Goal: Check status: Check status

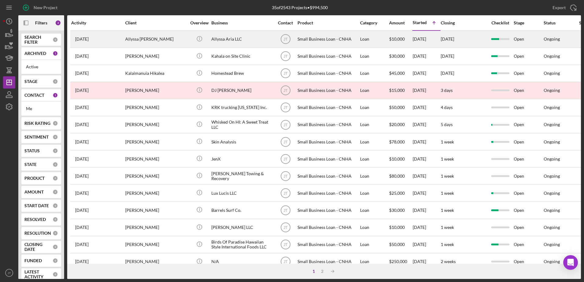
click at [145, 41] on div "Allyssa [PERSON_NAME]" at bounding box center [155, 39] width 61 height 16
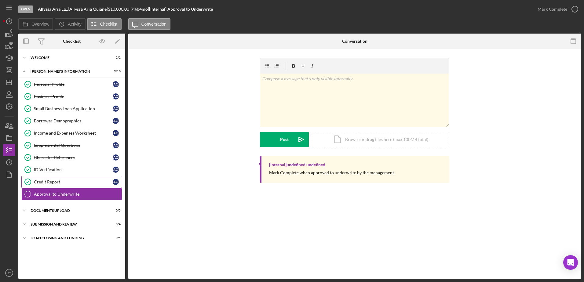
click at [79, 180] on div "Credit Report" at bounding box center [73, 182] width 79 height 5
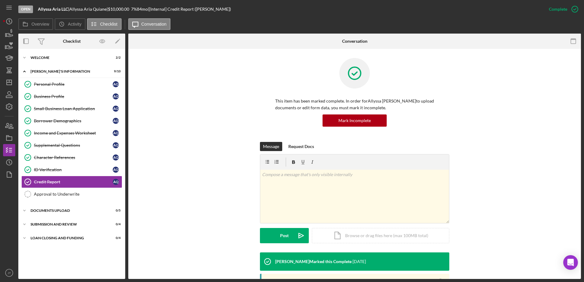
click at [195, 23] on div "Overview Icon/History Activity Checklist Icon/Message Conversation" at bounding box center [299, 24] width 563 height 12
click at [73, 86] on div "Personal Profile" at bounding box center [73, 84] width 79 height 5
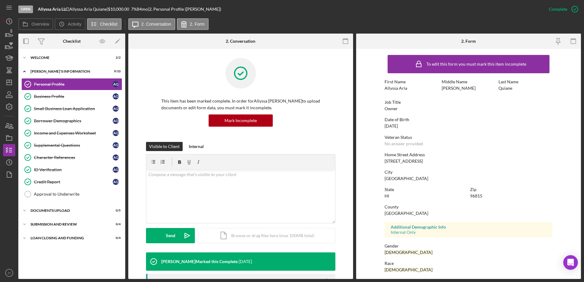
scroll to position [55, 0]
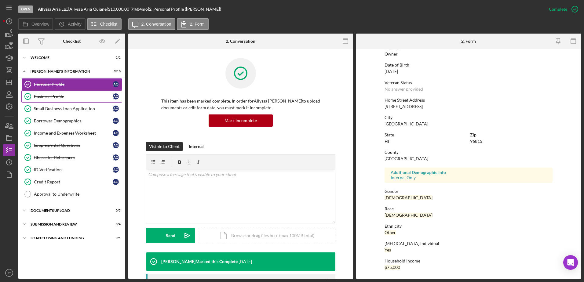
click at [71, 100] on link "Business Profile Business Profile A Q" at bounding box center [71, 96] width 101 height 12
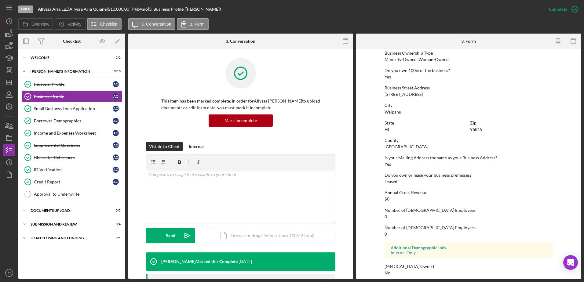
scroll to position [230, 0]
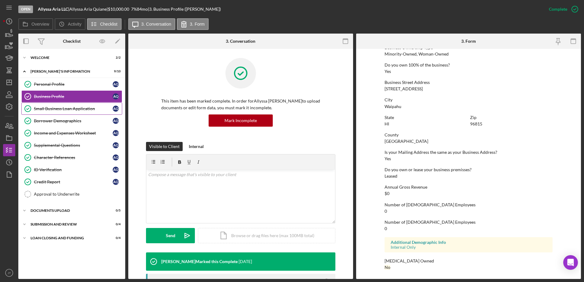
click at [74, 111] on link "Small Business Loan Application Small Business Loan Application A Q" at bounding box center [71, 109] width 101 height 12
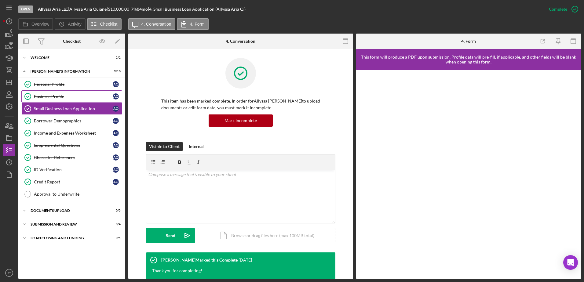
click at [55, 96] on div "Business Profile" at bounding box center [73, 96] width 79 height 5
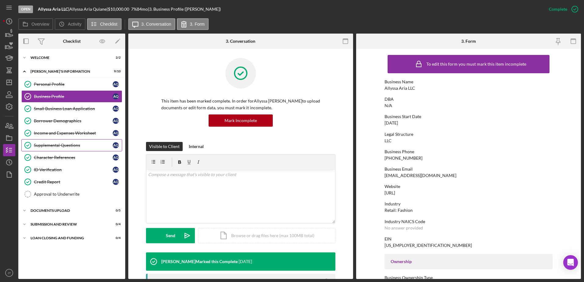
click at [73, 143] on div "Supplemental Questions" at bounding box center [73, 145] width 79 height 5
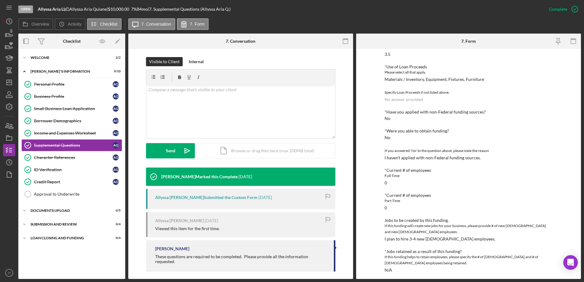
scroll to position [150, 0]
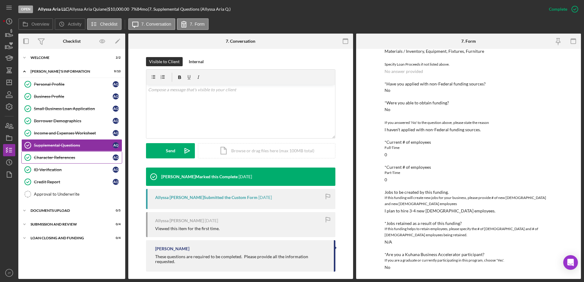
click at [70, 157] on div "Character References" at bounding box center [73, 157] width 79 height 5
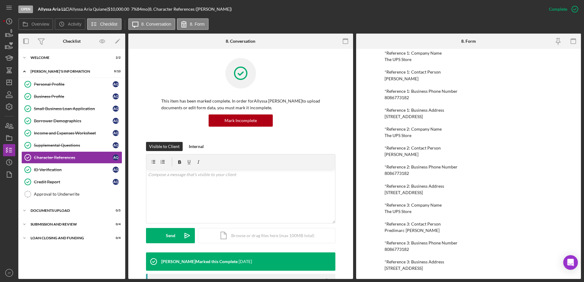
scroll to position [305, 0]
click at [75, 175] on link "ID Verification ID Verification A Q" at bounding box center [71, 170] width 101 height 12
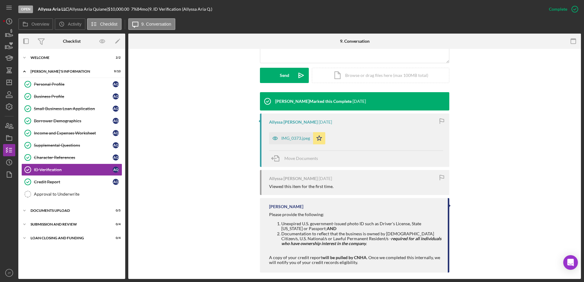
scroll to position [166, 0]
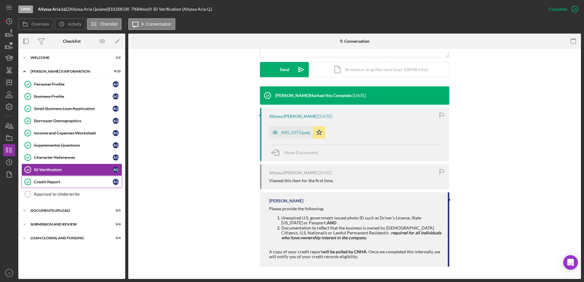
click at [68, 184] on div "Credit Report" at bounding box center [73, 182] width 79 height 5
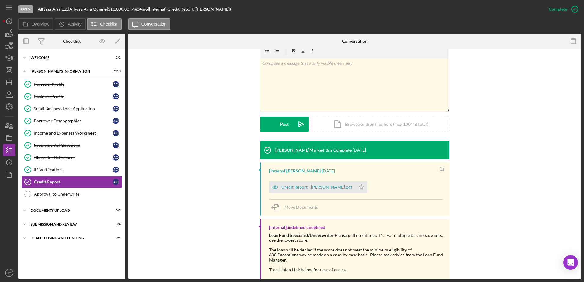
scroll to position [122, 0]
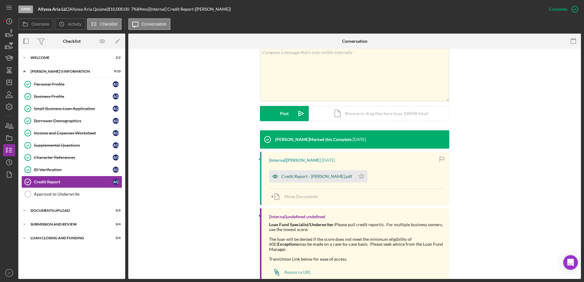
click at [293, 178] on div "Credit Report - [PERSON_NAME].pdf" at bounding box center [316, 176] width 71 height 5
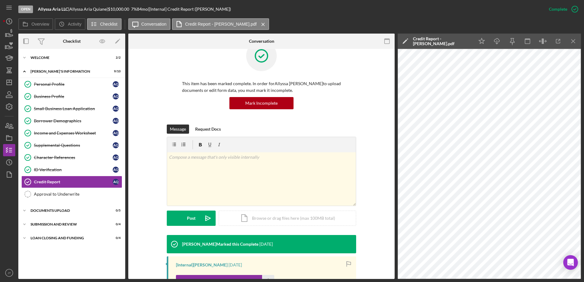
scroll to position [0, 0]
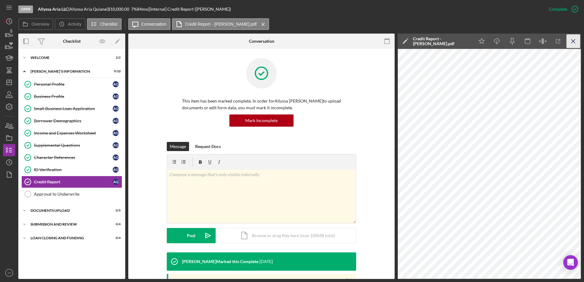
click at [578, 41] on icon "Icon/Menu Close" at bounding box center [574, 42] width 14 height 14
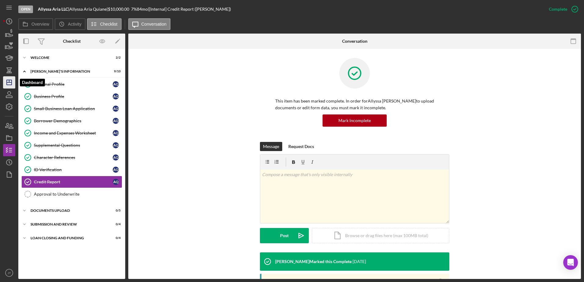
click at [6, 85] on icon "Icon/Dashboard" at bounding box center [9, 82] width 15 height 15
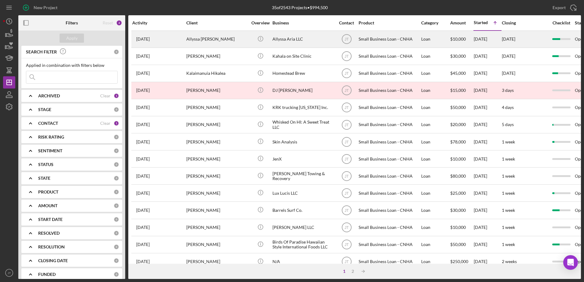
click at [291, 40] on div "Allyssa Aria LLC" at bounding box center [302, 39] width 61 height 16
click at [348, 38] on text "JT" at bounding box center [347, 39] width 4 height 4
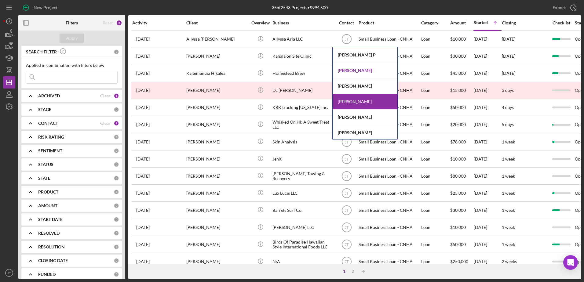
click at [372, 68] on div "[PERSON_NAME]" at bounding box center [365, 71] width 65 height 16
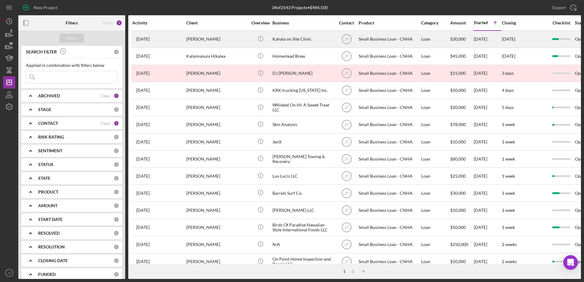
click at [203, 40] on div "[PERSON_NAME]" at bounding box center [216, 39] width 61 height 16
